Goal: Information Seeking & Learning: Learn about a topic

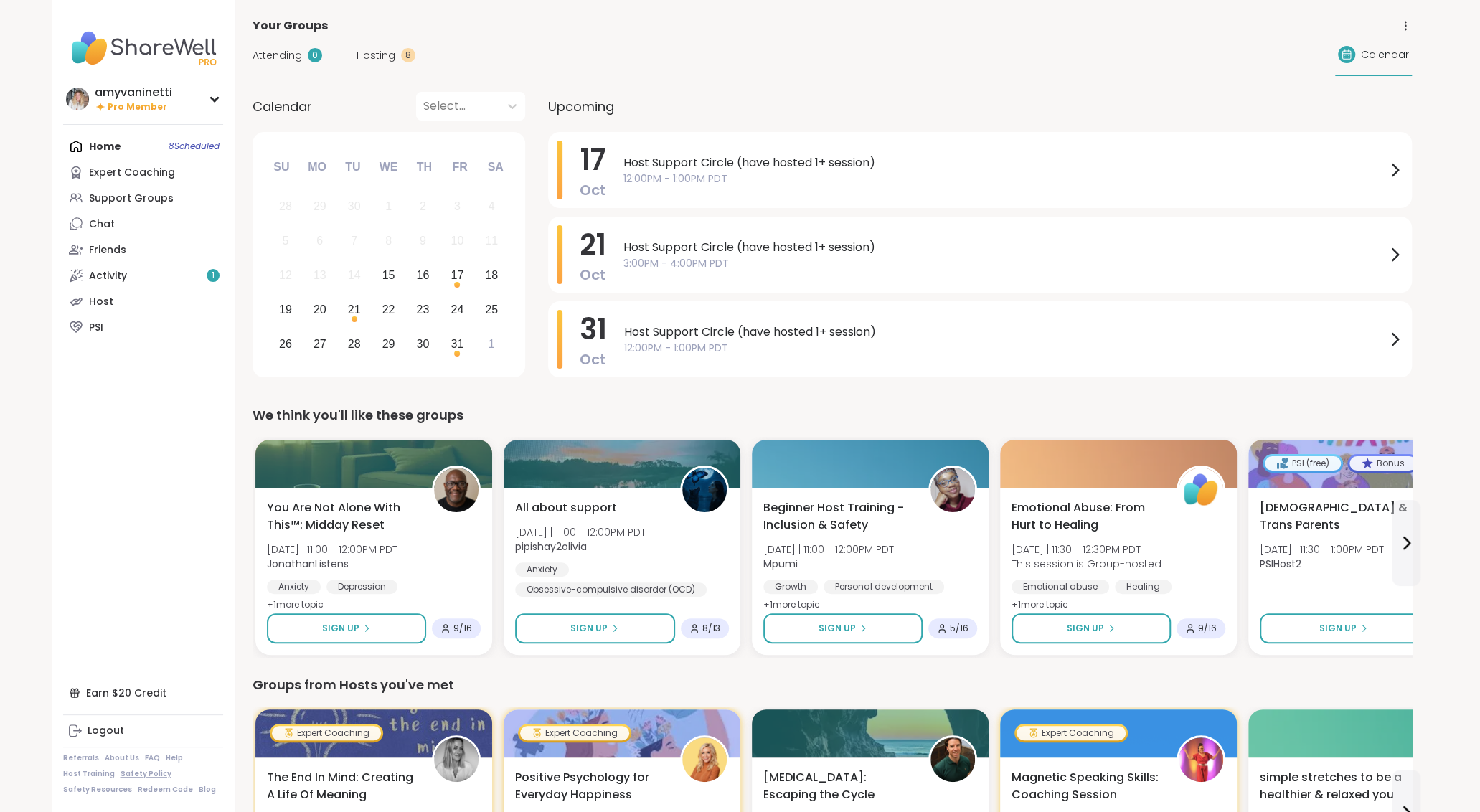
click at [136, 776] on link "Safety Policy" at bounding box center [145, 774] width 51 height 10
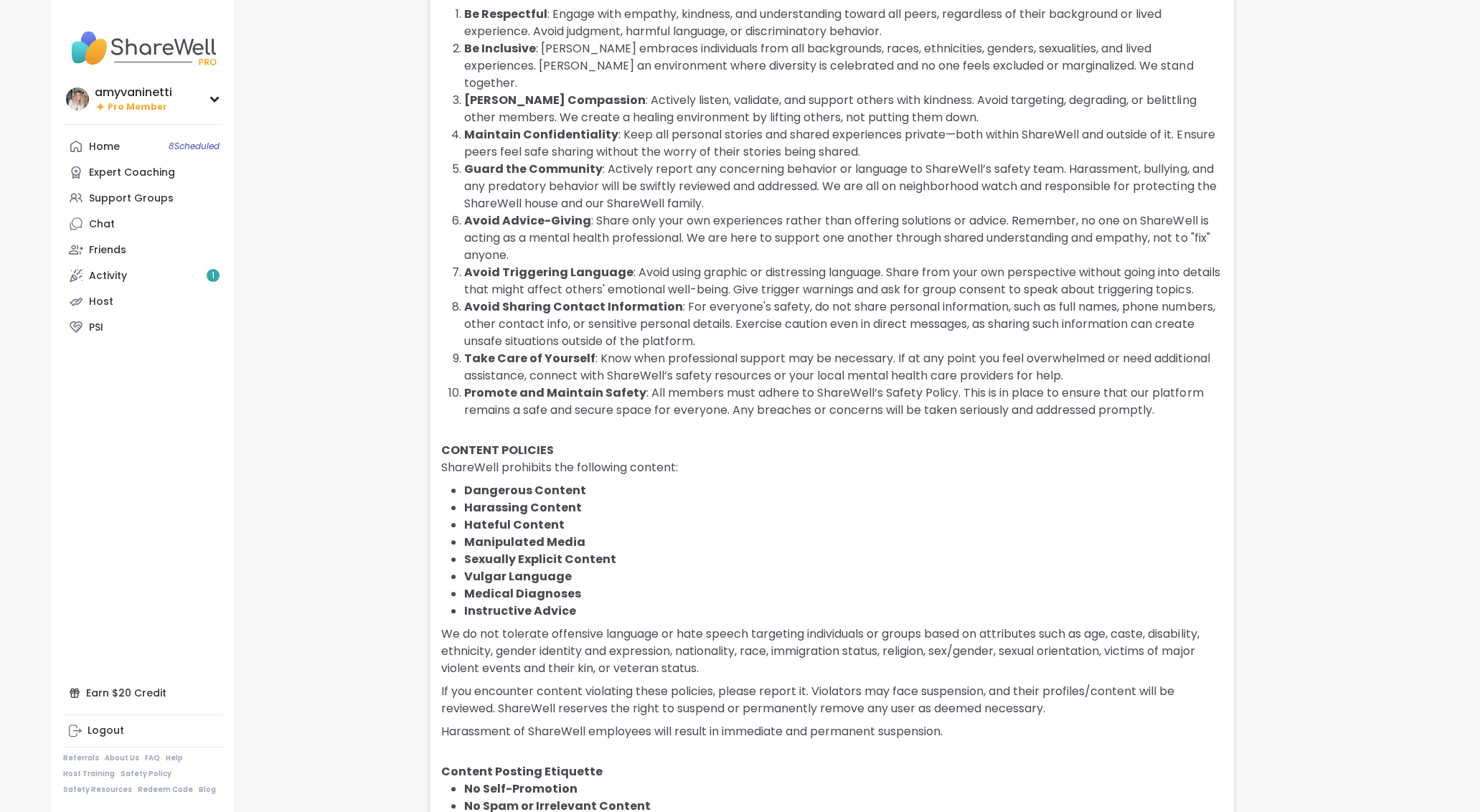
scroll to position [400, 0]
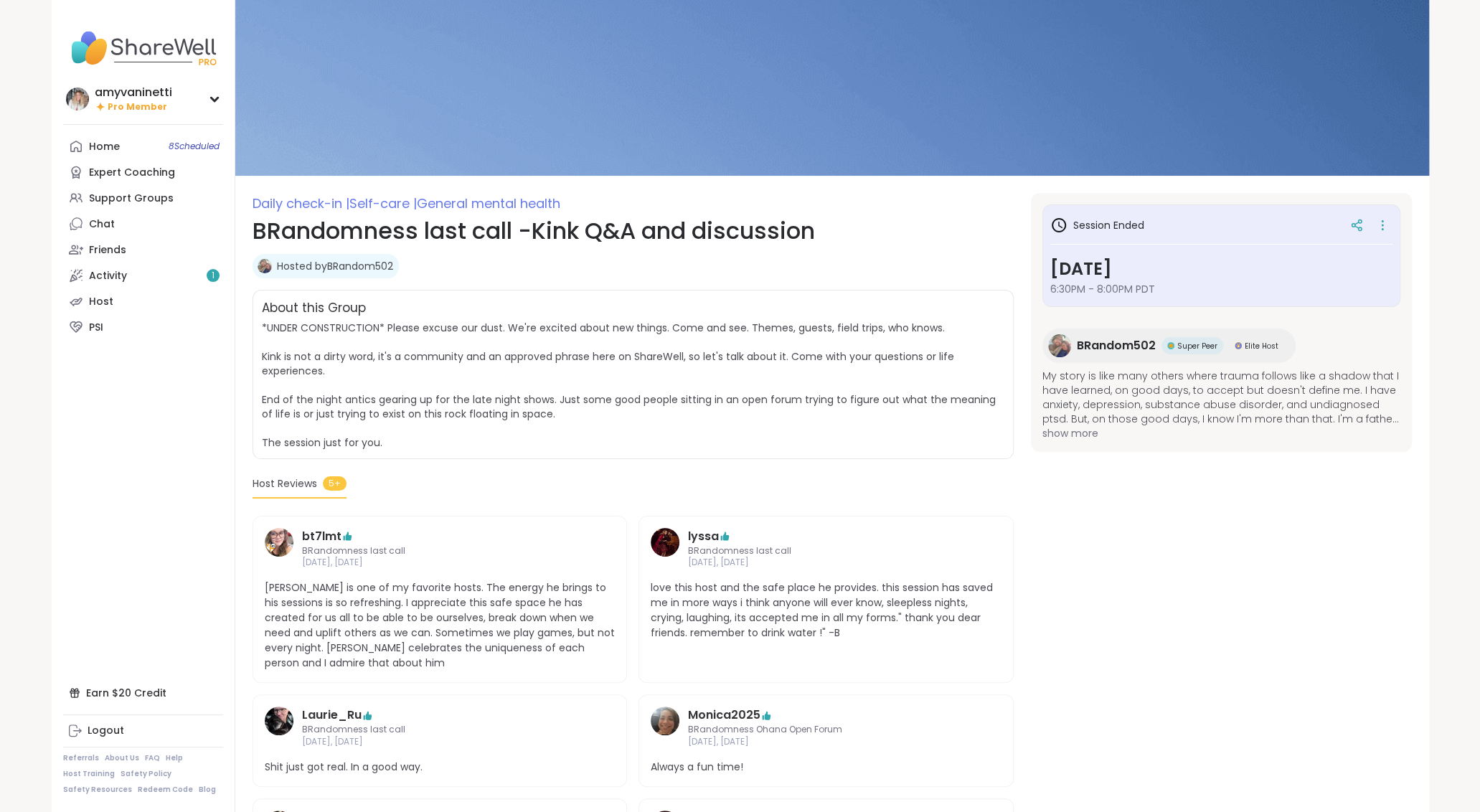
scroll to position [15, 0]
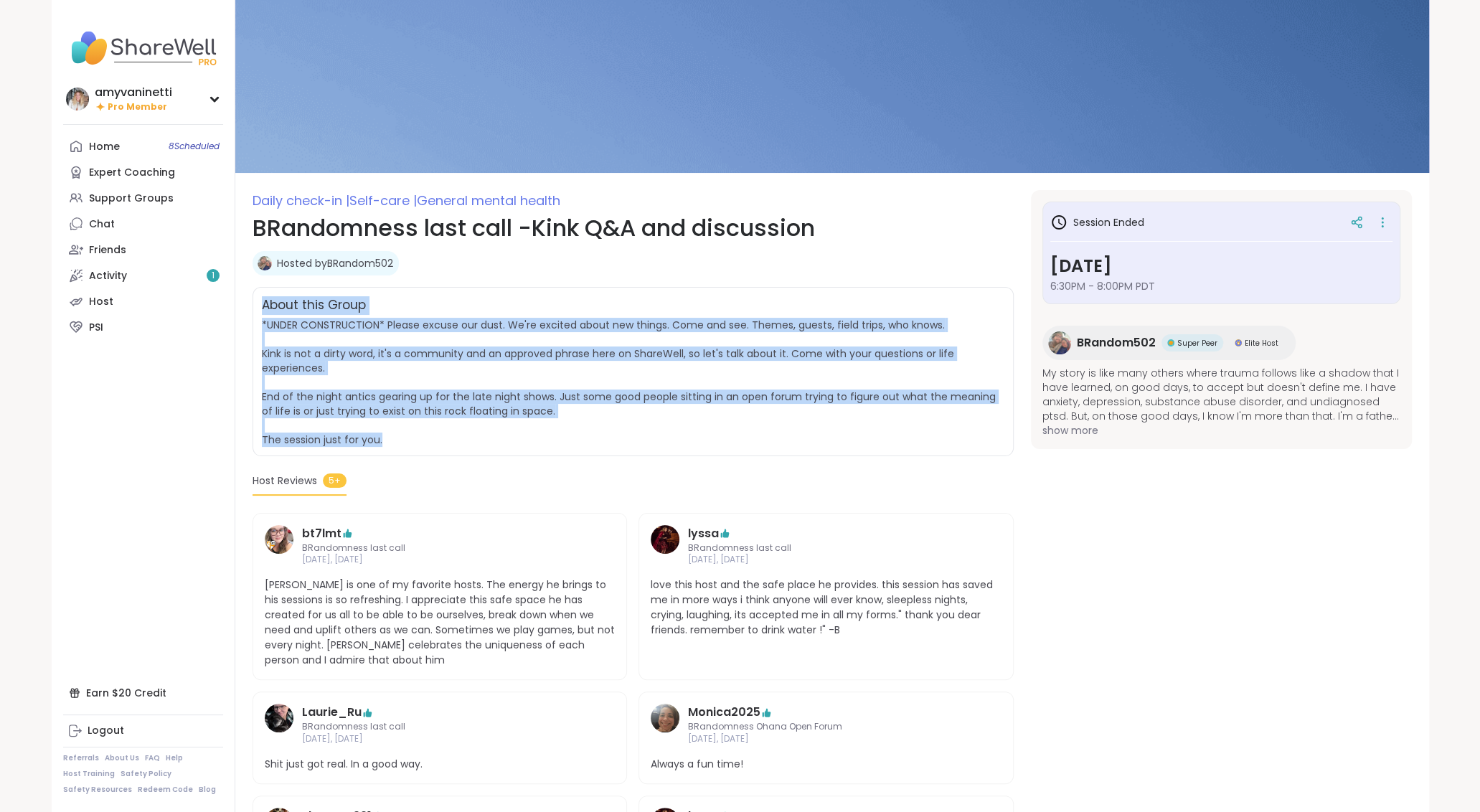
drag, startPoint x: 389, startPoint y: 435, endPoint x: 258, endPoint y: 290, distance: 195.4
click at [258, 290] on div "About this Group *UNDER CONSTRUCTION* Please excuse our dust. We're excited abo…" at bounding box center [633, 372] width 761 height 169
copy div "About this Group *UNDER CONSTRUCTION* Please excuse our dust. We're excited abo…"
